Goal: Task Accomplishment & Management: Use online tool/utility

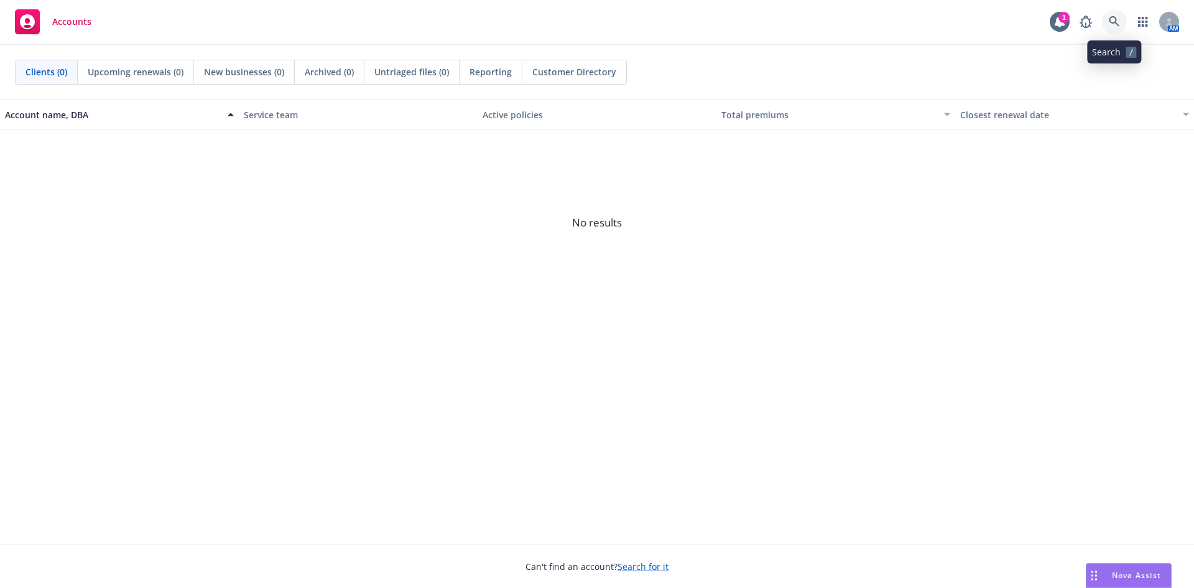
click at [1118, 19] on icon at bounding box center [1114, 21] width 11 height 11
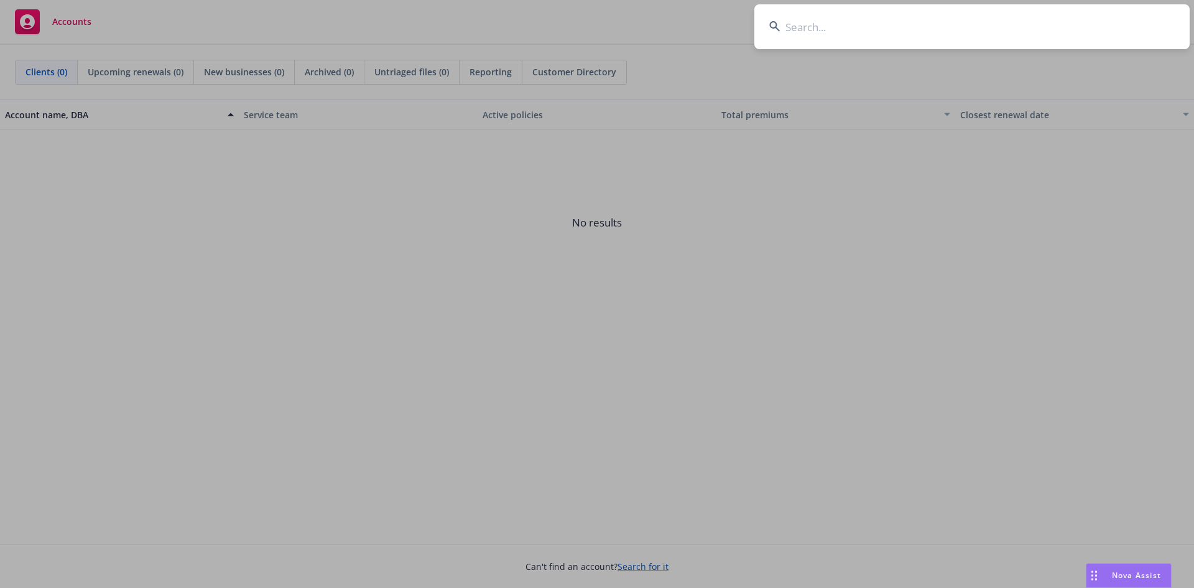
click at [1059, 27] on input at bounding box center [972, 26] width 435 height 45
click at [801, 29] on input at bounding box center [972, 26] width 435 height 45
paste input "navigator test 1"
click at [883, 30] on input "navigator test 1" at bounding box center [972, 26] width 435 height 45
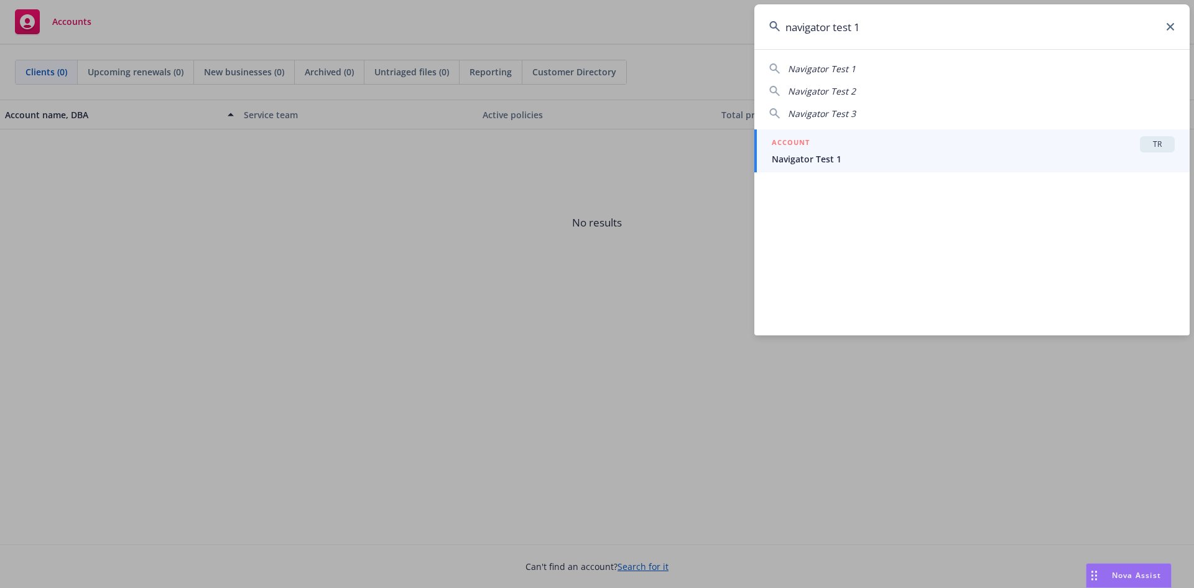
type input "navigator test 1"
click at [1145, 150] on div "TR" at bounding box center [1157, 144] width 35 height 16
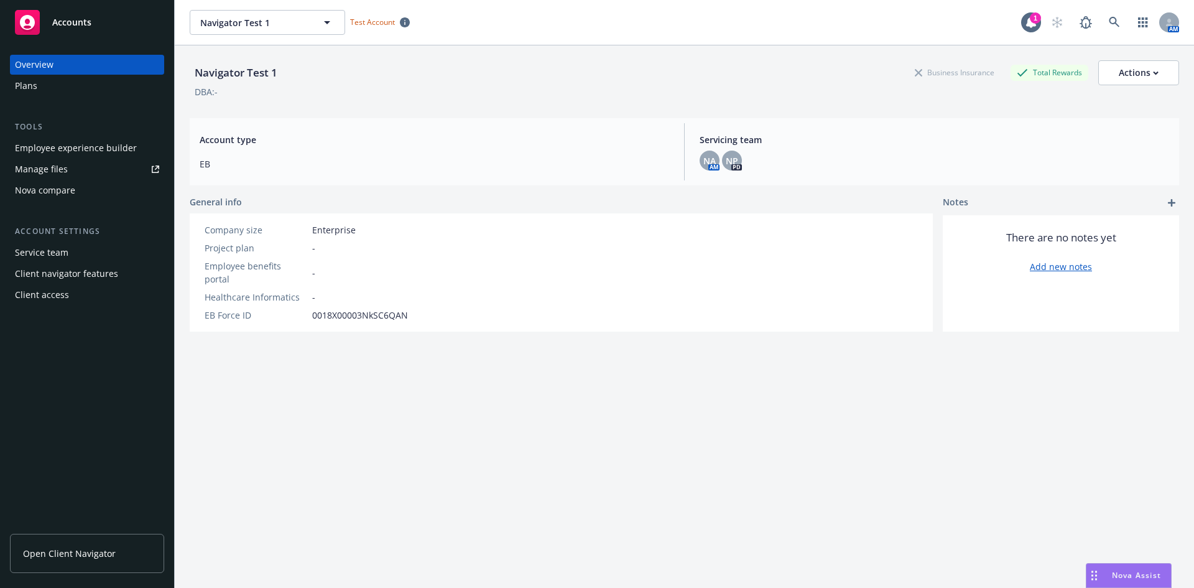
click at [39, 191] on div "Nova compare" at bounding box center [45, 190] width 60 height 20
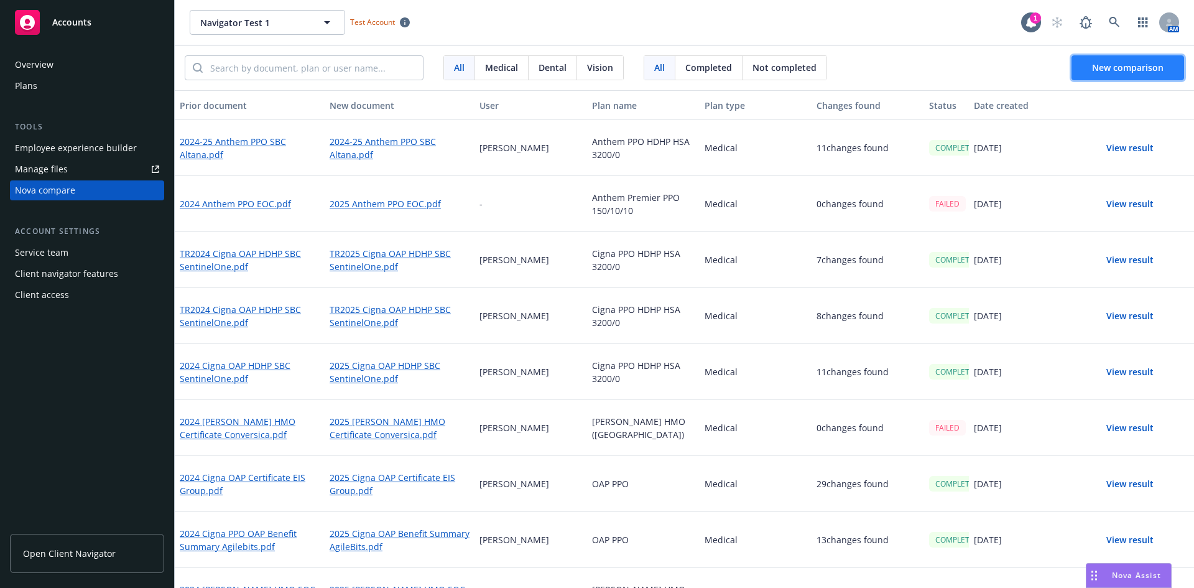
click at [1079, 73] on button "New comparison" at bounding box center [1128, 67] width 113 height 25
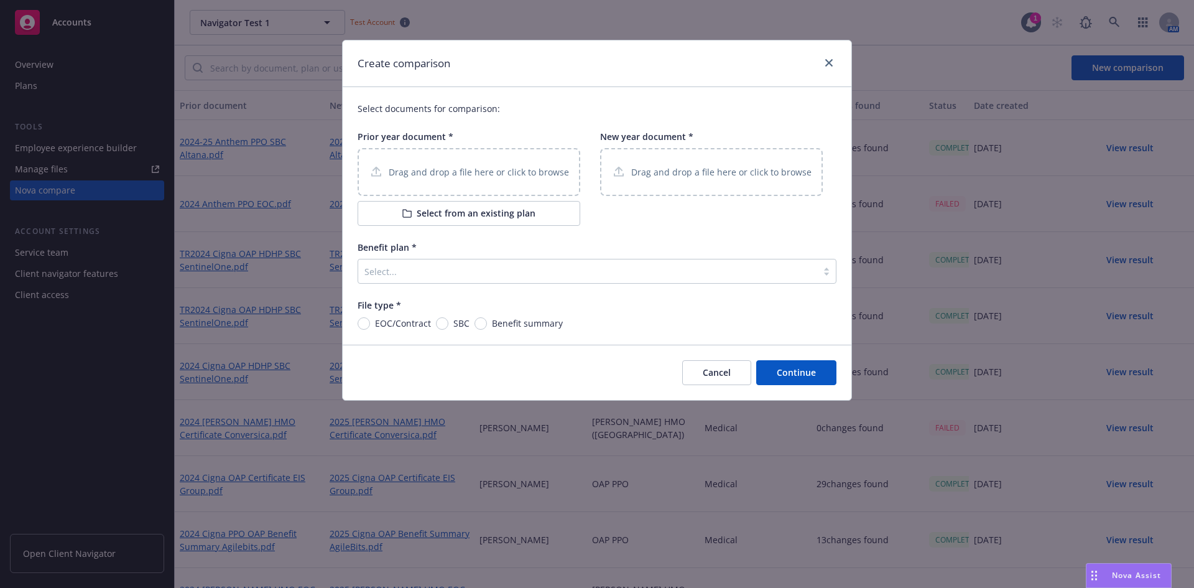
click at [485, 167] on p "Drag and drop a file here or click to browse" at bounding box center [479, 171] width 180 height 13
click at [835, 66] on link "close" at bounding box center [829, 62] width 15 height 15
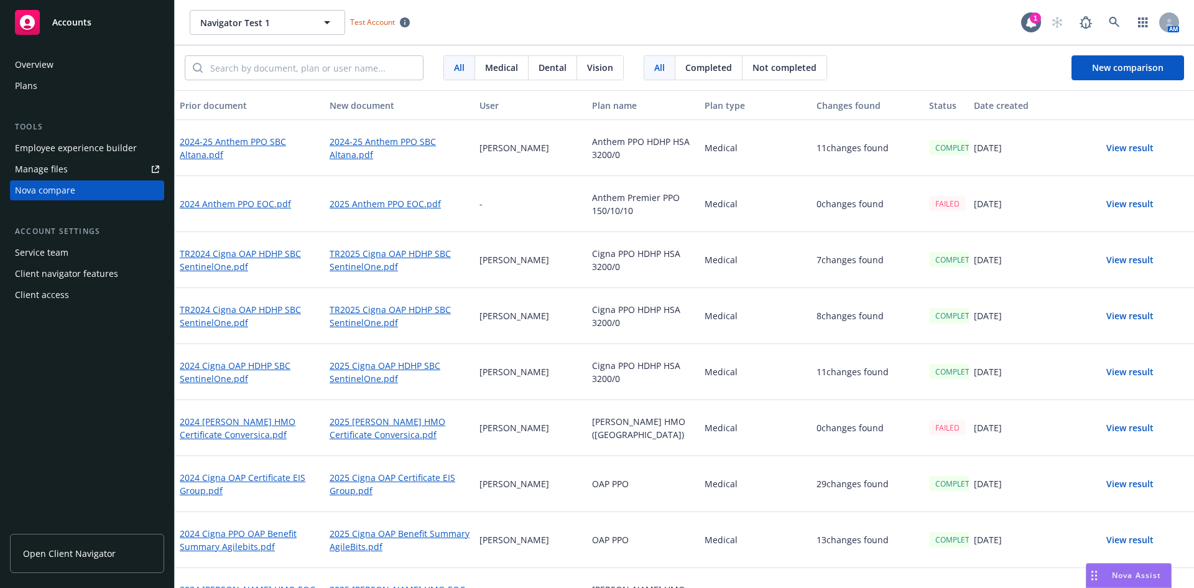
click at [44, 88] on div "Plans" at bounding box center [87, 86] width 144 height 20
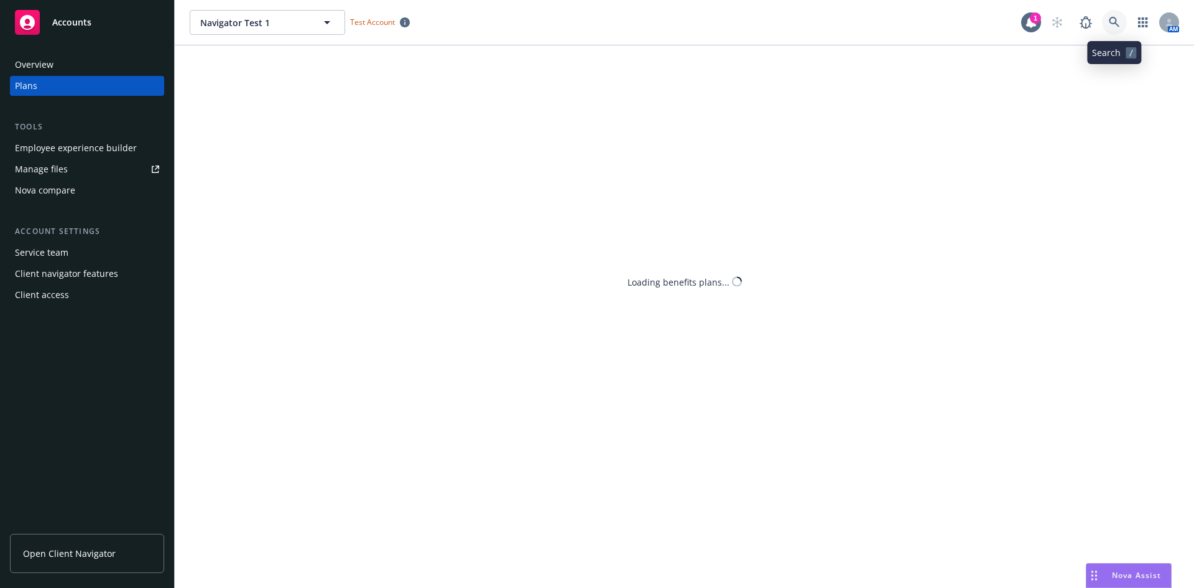
click at [1110, 19] on icon at bounding box center [1114, 22] width 11 height 11
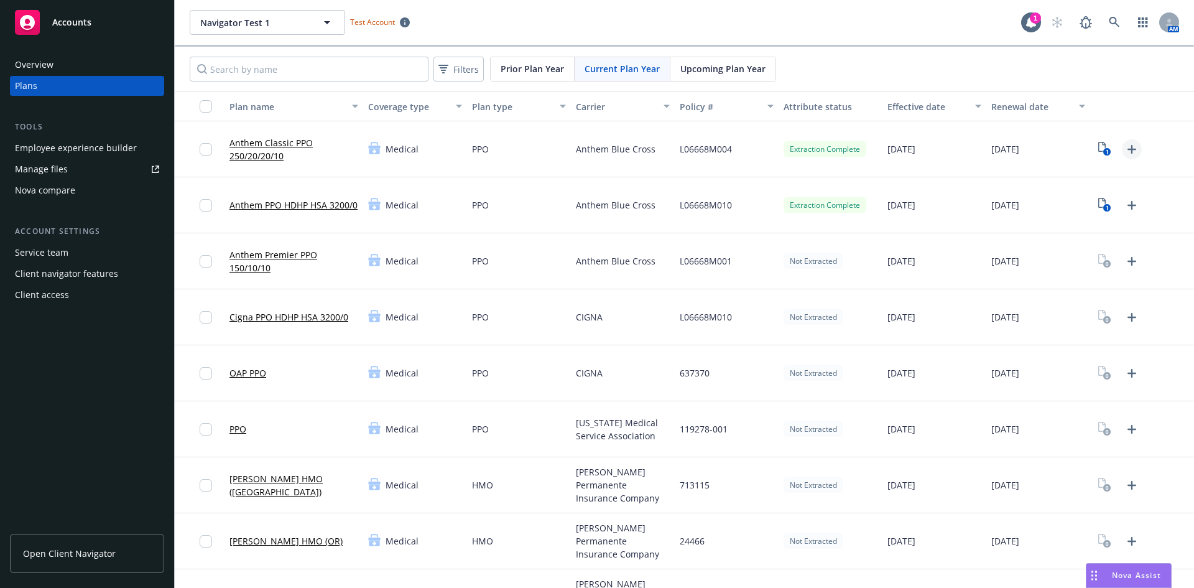
click at [1127, 153] on icon "Upload Plan Documents" at bounding box center [1132, 149] width 15 height 15
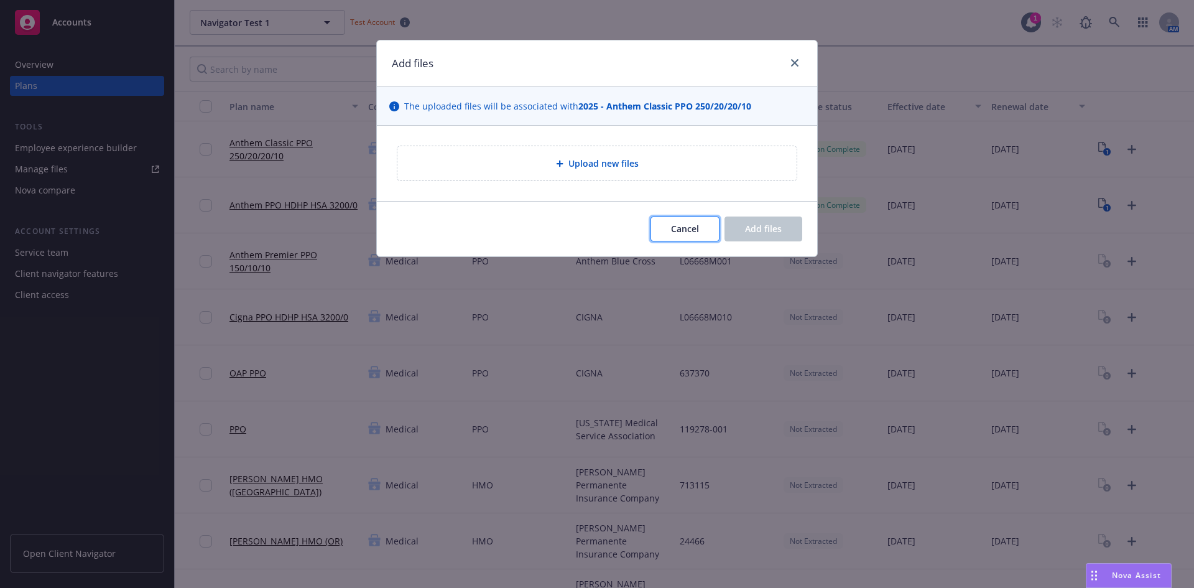
click at [666, 233] on button "Cancel" at bounding box center [685, 228] width 69 height 25
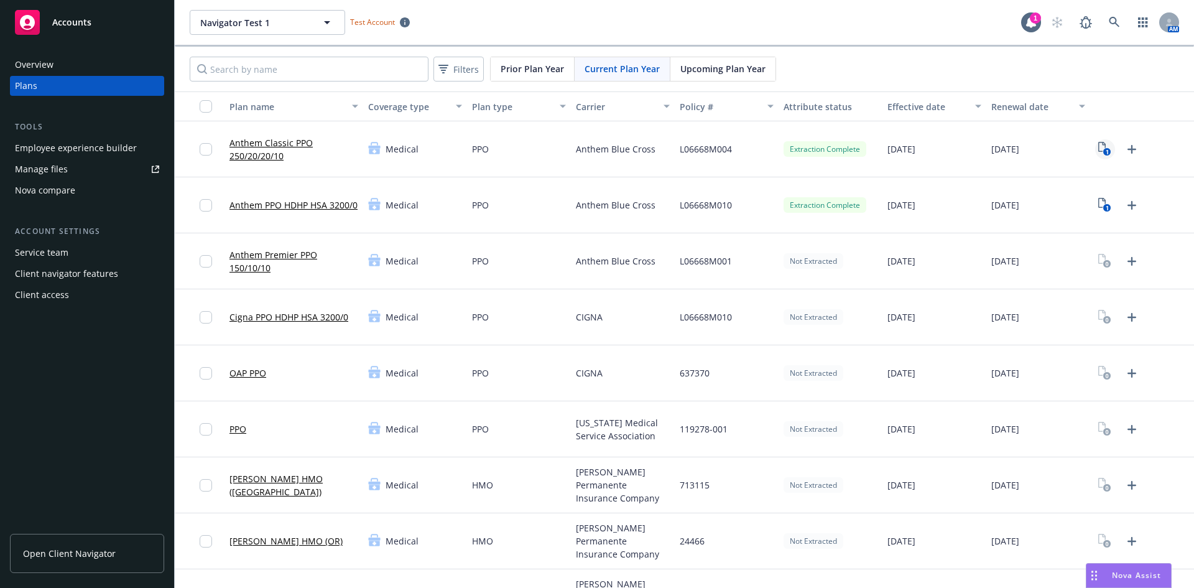
click at [1099, 146] on icon "1" at bounding box center [1105, 149] width 13 height 14
